Goal: Information Seeking & Learning: Learn about a topic

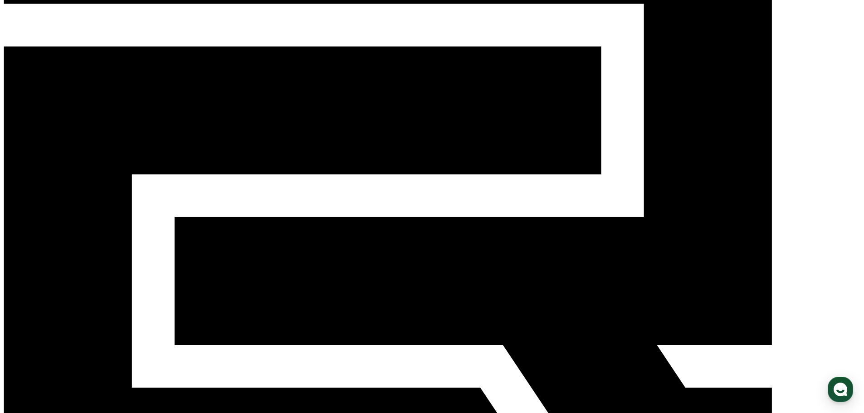
scroll to position [136, 0]
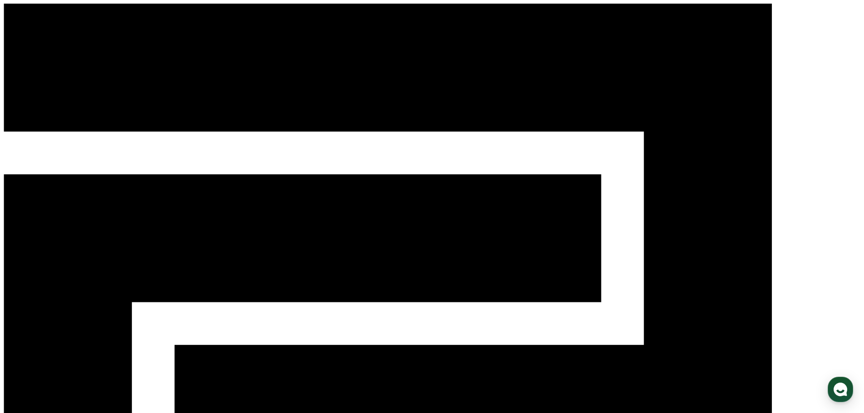
select select
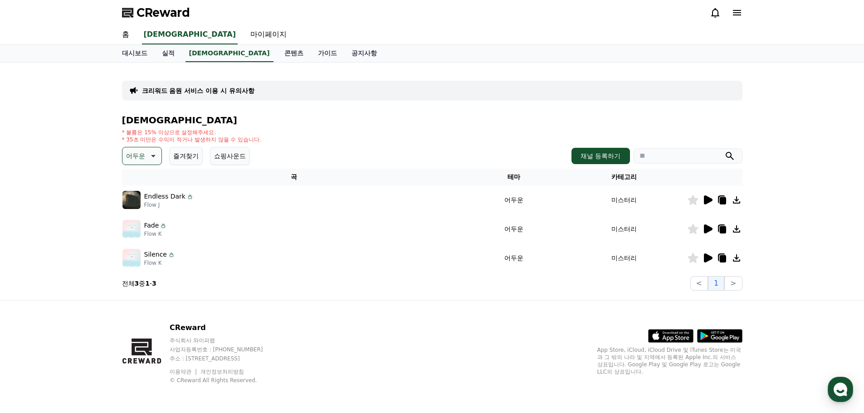
click at [708, 229] on icon at bounding box center [708, 229] width 9 height 9
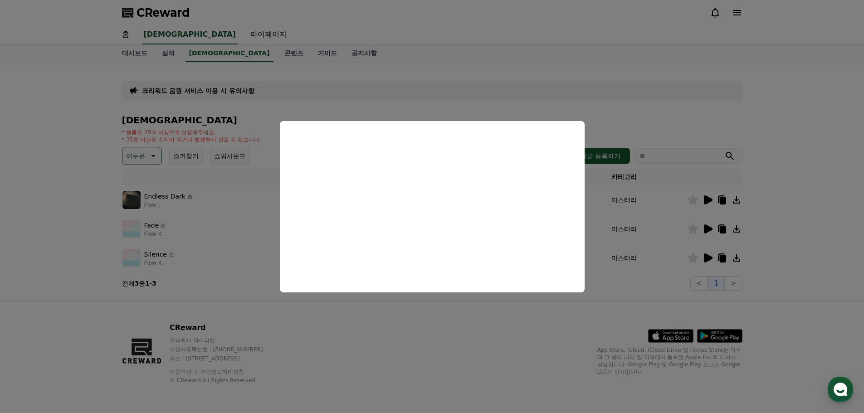
click at [248, 226] on button "close modal" at bounding box center [432, 206] width 864 height 413
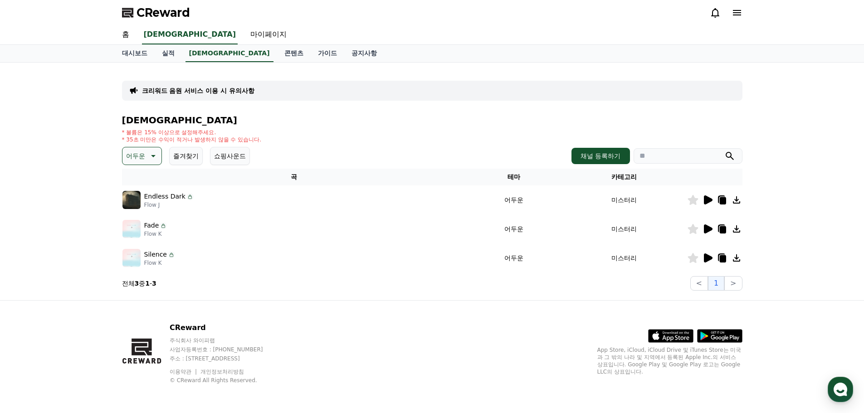
click at [703, 229] on icon at bounding box center [707, 229] width 11 height 11
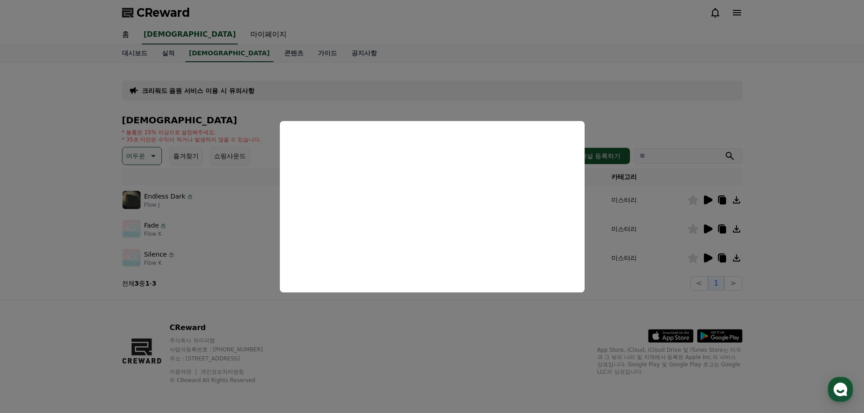
click at [709, 254] on button "close modal" at bounding box center [432, 206] width 864 height 413
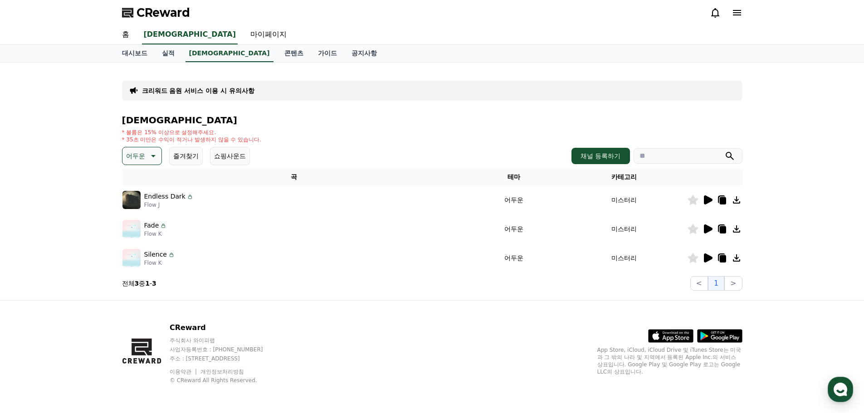
click at [708, 258] on icon at bounding box center [708, 258] width 9 height 9
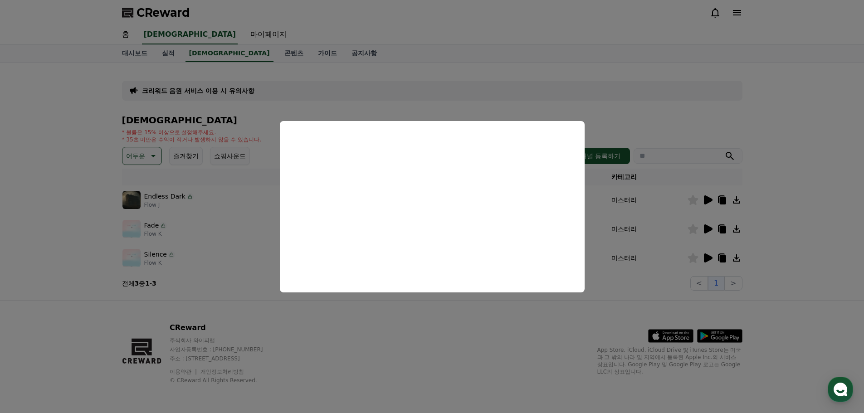
click at [133, 228] on button "close modal" at bounding box center [432, 206] width 864 height 413
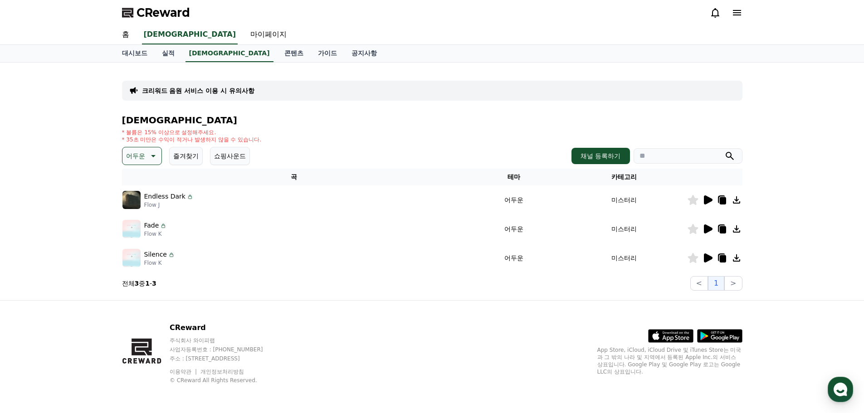
click at [706, 228] on icon at bounding box center [708, 229] width 9 height 9
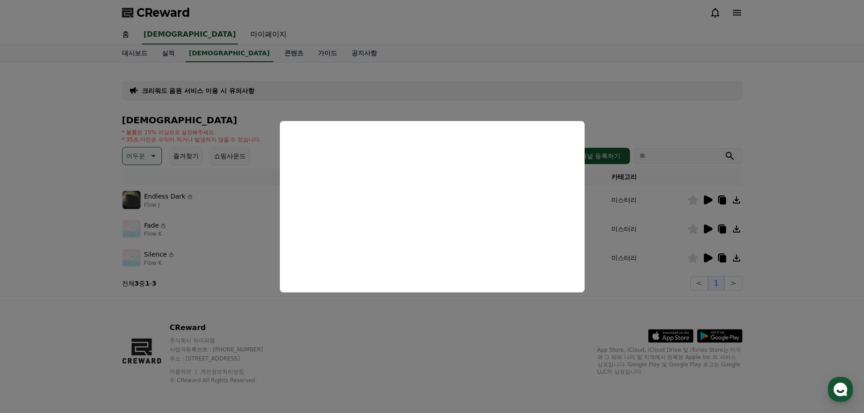
click at [152, 162] on button "close modal" at bounding box center [432, 206] width 864 height 413
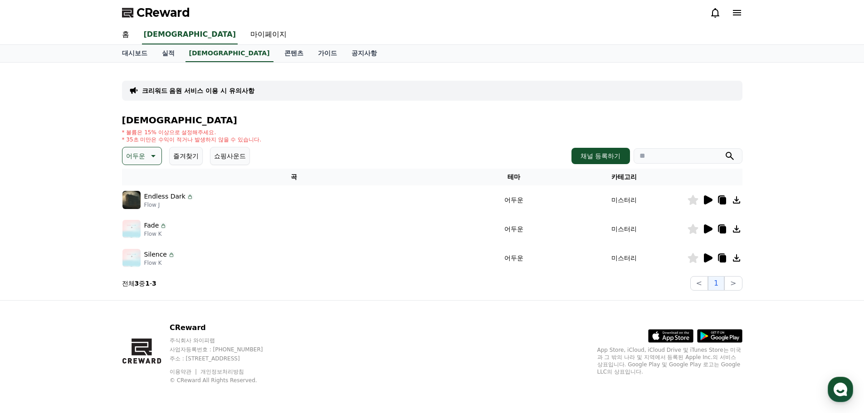
click at [127, 159] on p "어두운" at bounding box center [135, 156] width 19 height 13
click at [152, 217] on div "전체 환상적인 호기심 어두운 밝은 통통튀는 신나는 반전 웅장한 드라마틱 즐거움 분위기있는 EDM 그루브 슬픈 잔잔한 귀여운 감동적인 긴장되는 …" at bounding box center [142, 87] width 39 height 468
click at [144, 218] on button "잔잔한" at bounding box center [136, 216] width 26 height 20
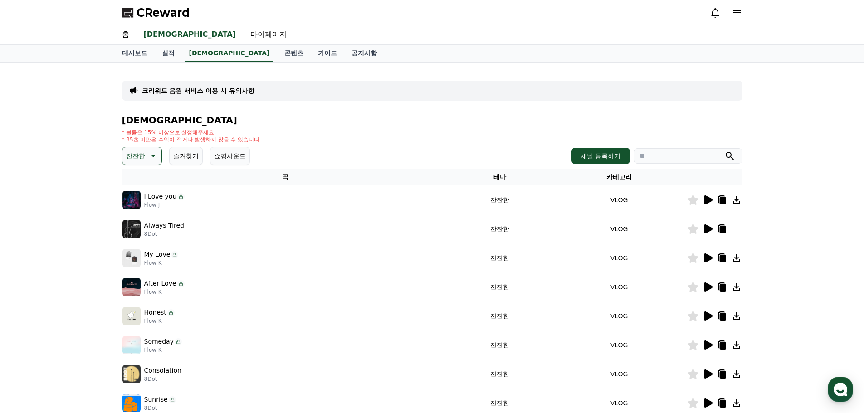
click at [709, 260] on icon at bounding box center [708, 258] width 9 height 9
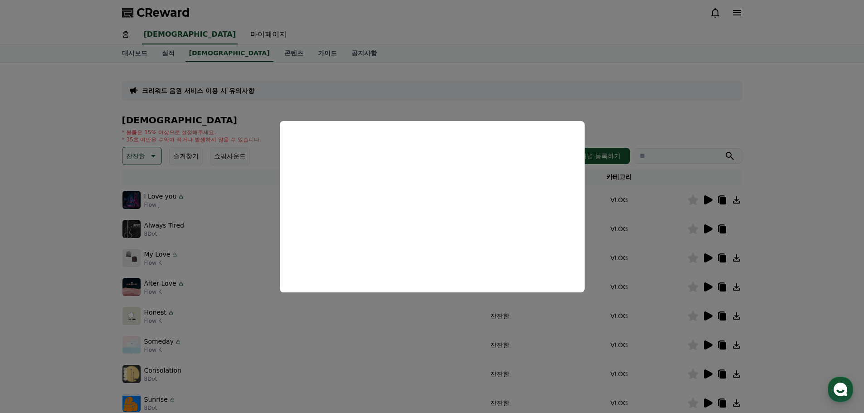
click at [707, 229] on button "close modal" at bounding box center [432, 206] width 864 height 413
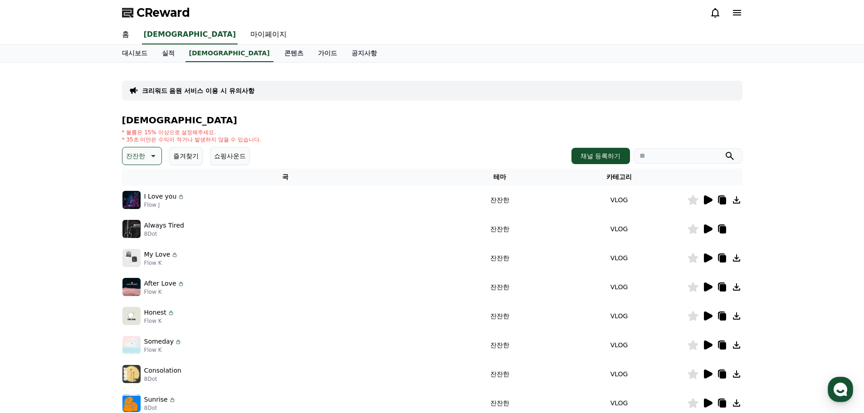
click at [707, 229] on icon at bounding box center [708, 229] width 9 height 9
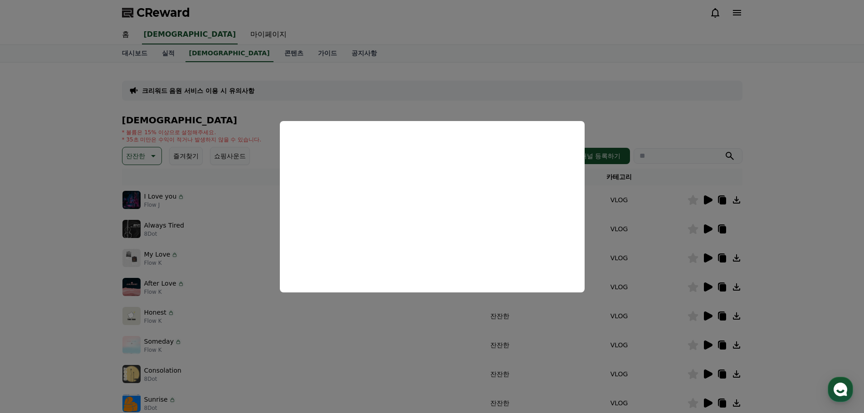
click at [708, 259] on button "close modal" at bounding box center [432, 206] width 864 height 413
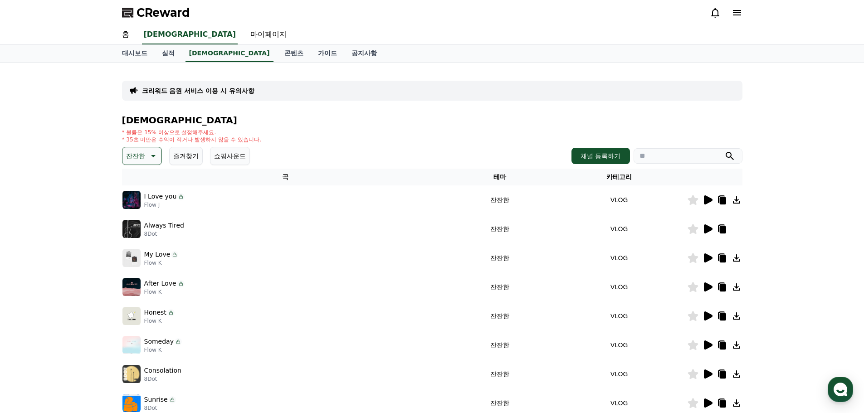
click at [707, 258] on icon at bounding box center [708, 258] width 9 height 9
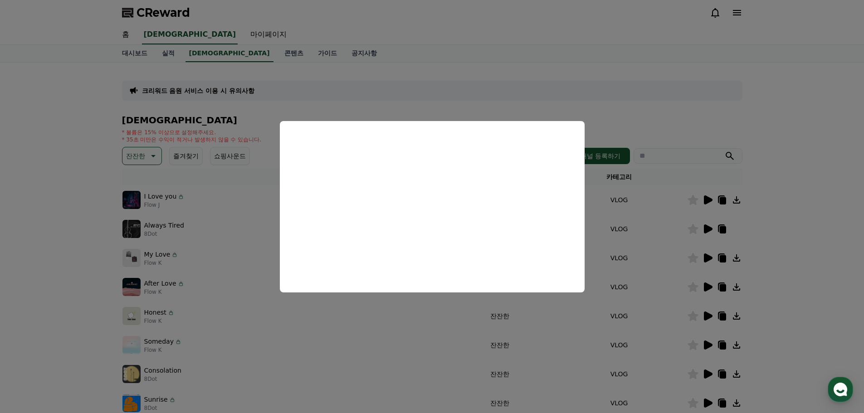
click at [710, 285] on button "close modal" at bounding box center [432, 206] width 864 height 413
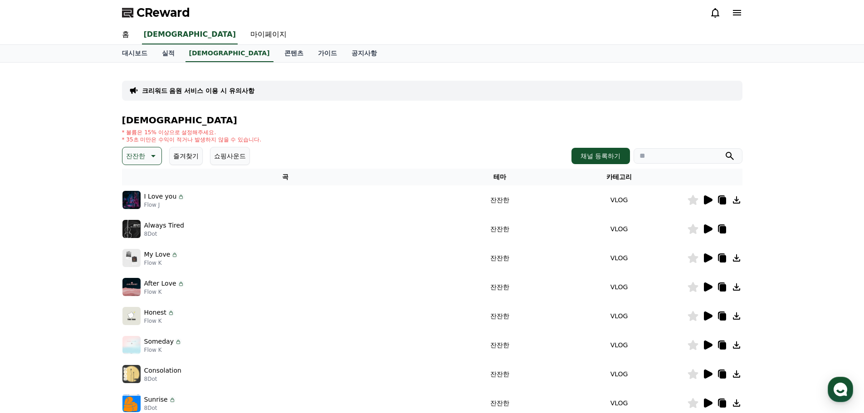
click at [709, 286] on icon at bounding box center [708, 287] width 9 height 9
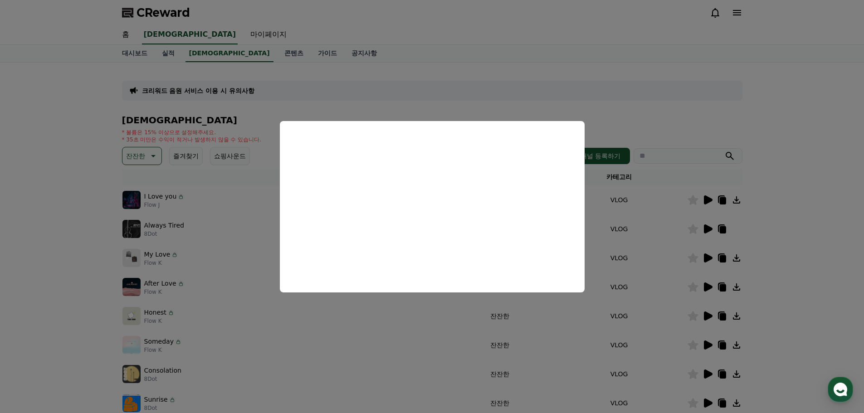
click at [708, 315] on button "close modal" at bounding box center [432, 206] width 864 height 413
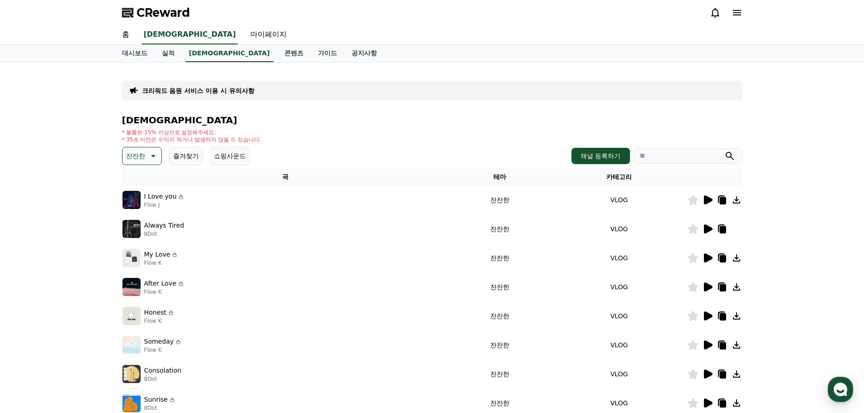
click at [704, 345] on icon at bounding box center [707, 345] width 11 height 11
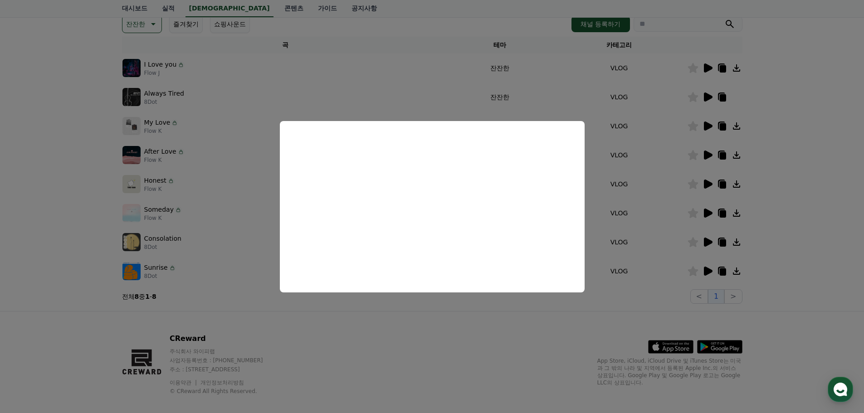
scroll to position [136, 0]
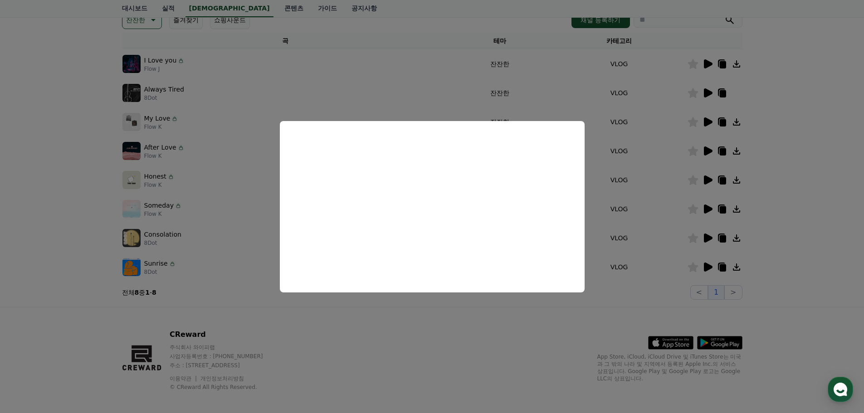
click at [707, 269] on button "close modal" at bounding box center [432, 206] width 864 height 413
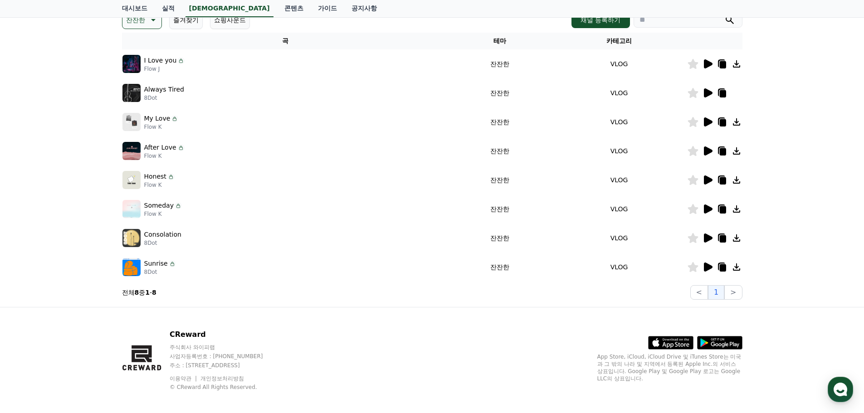
click at [707, 269] on icon at bounding box center [708, 267] width 9 height 9
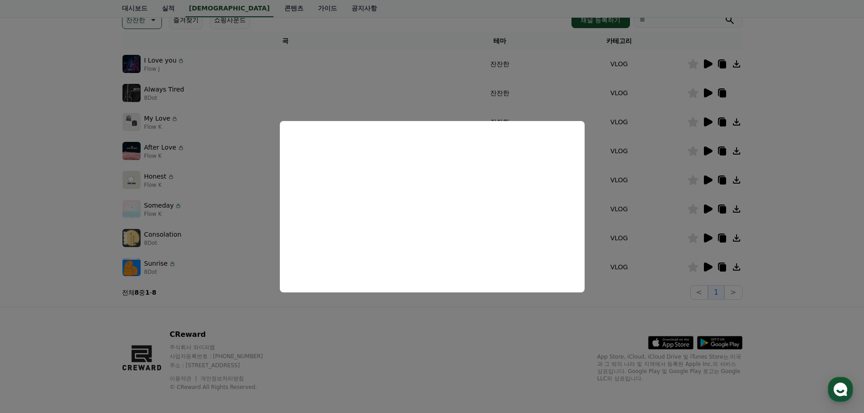
click at [606, 292] on button "close modal" at bounding box center [432, 206] width 864 height 413
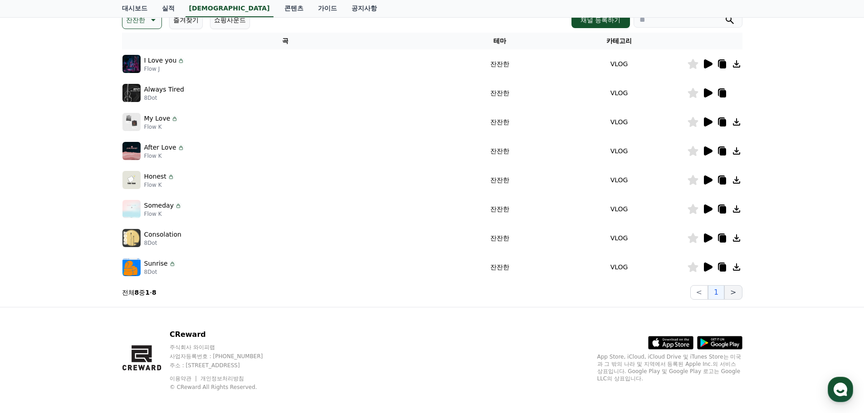
click at [731, 295] on button ">" at bounding box center [734, 292] width 18 height 15
click at [734, 292] on button ">" at bounding box center [734, 292] width 18 height 15
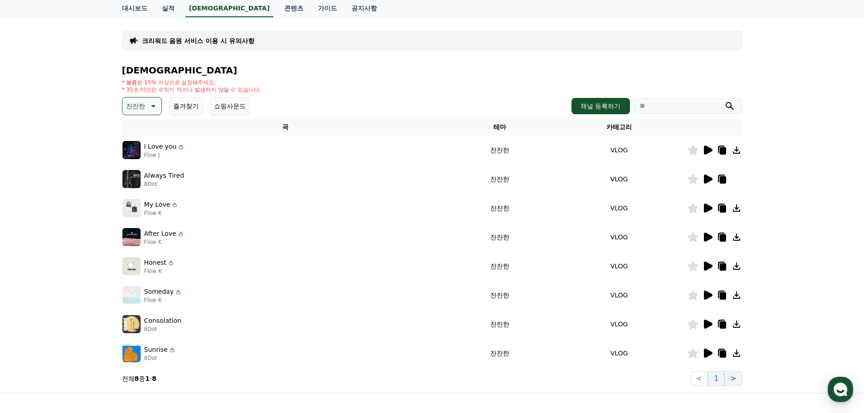
scroll to position [143, 0]
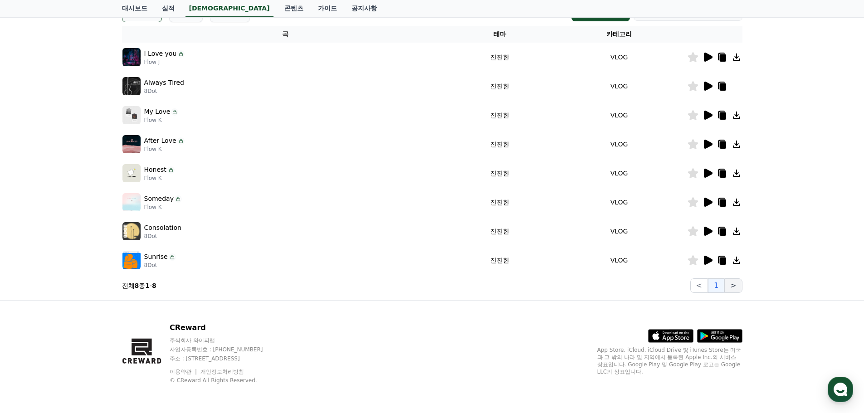
click at [730, 282] on button ">" at bounding box center [734, 286] width 18 height 15
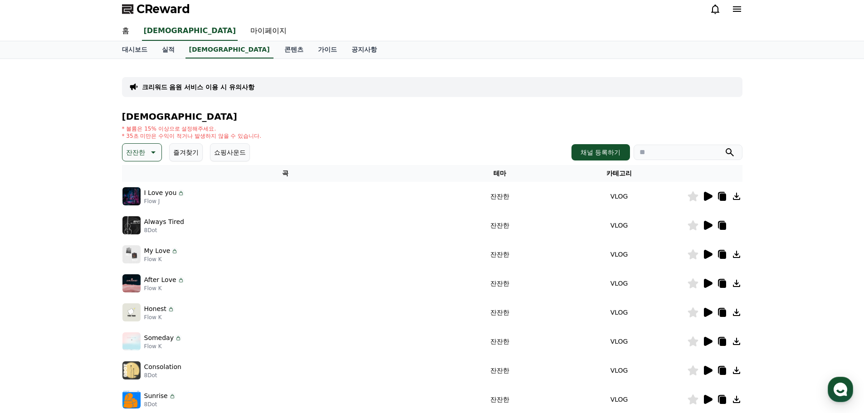
scroll to position [0, 0]
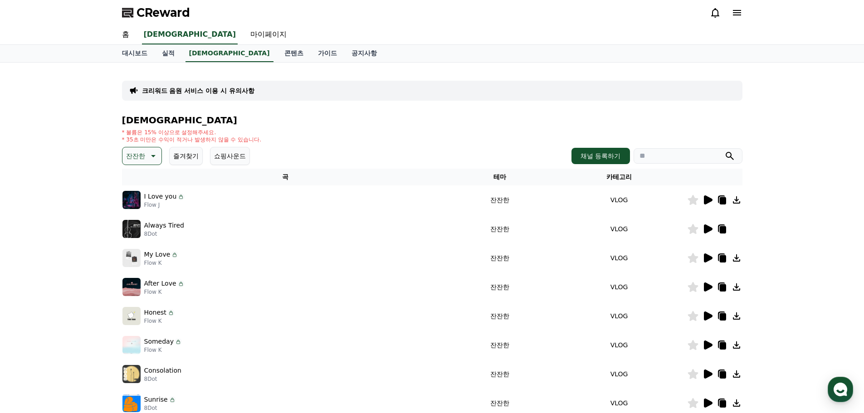
click at [150, 154] on icon at bounding box center [152, 156] width 11 height 11
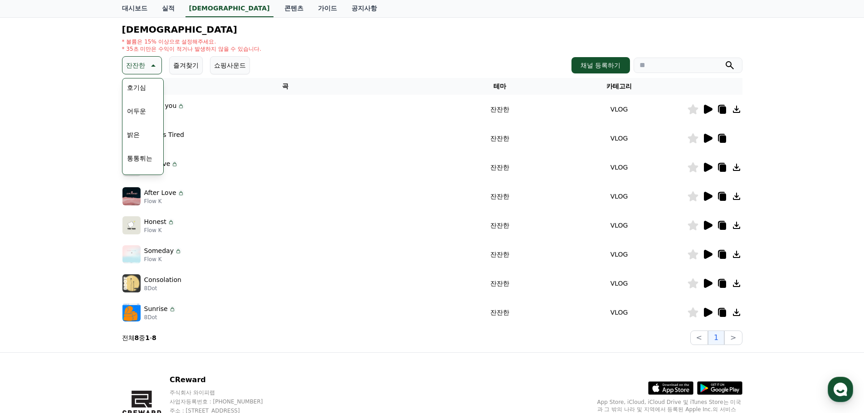
scroll to position [11, 0]
click at [136, 153] on button "어두운" at bounding box center [136, 149] width 26 height 20
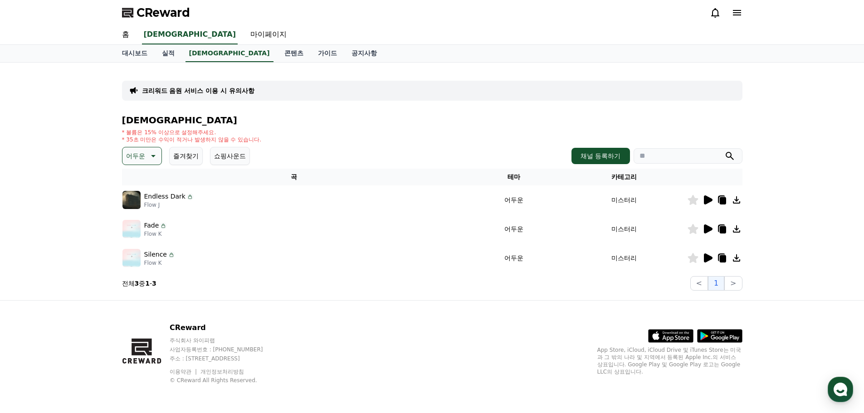
click at [705, 255] on icon at bounding box center [708, 258] width 9 height 9
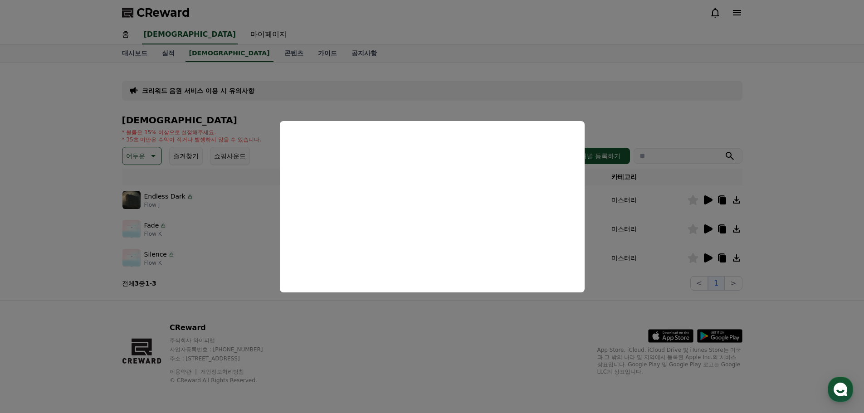
click at [705, 230] on button "close modal" at bounding box center [432, 206] width 864 height 413
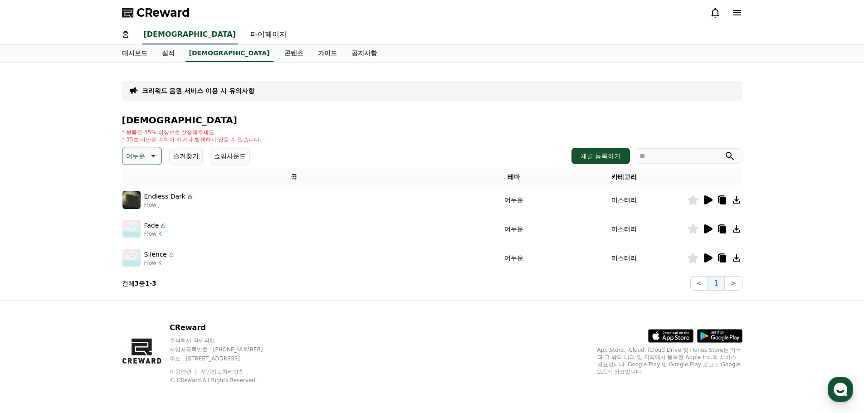
click at [707, 230] on icon at bounding box center [708, 229] width 9 height 9
